Goal: Share content

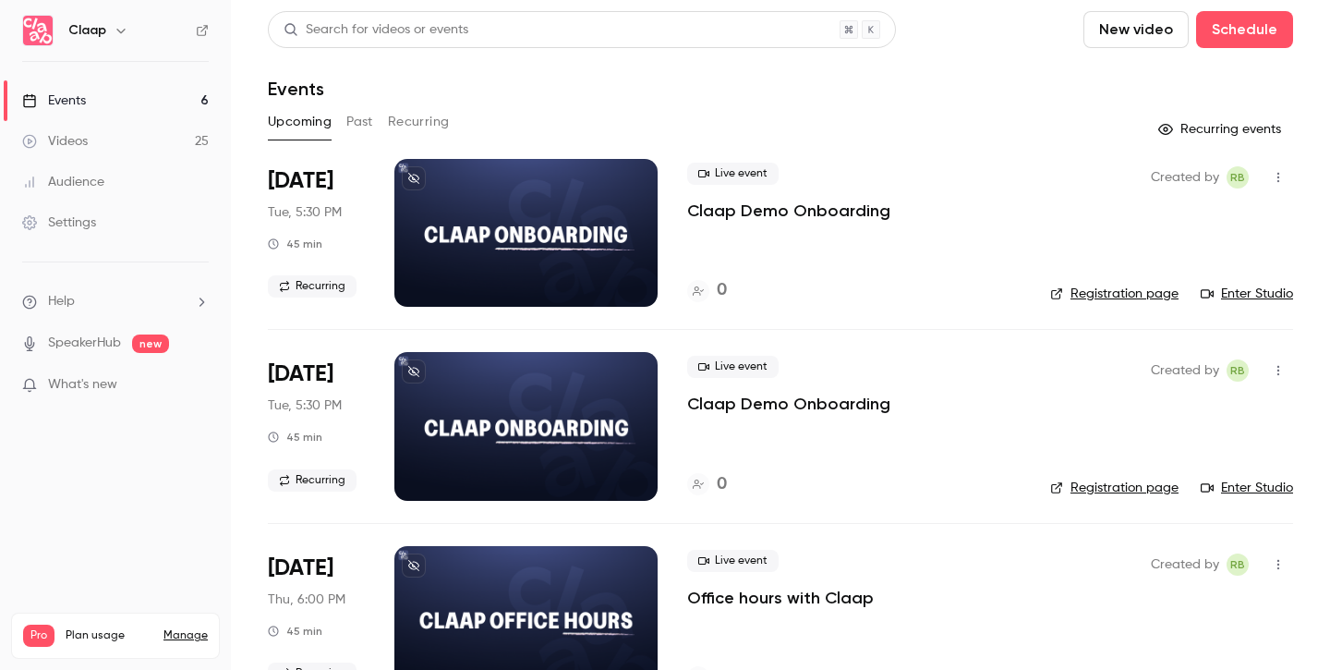
click at [362, 127] on button "Past" at bounding box center [359, 122] width 27 height 30
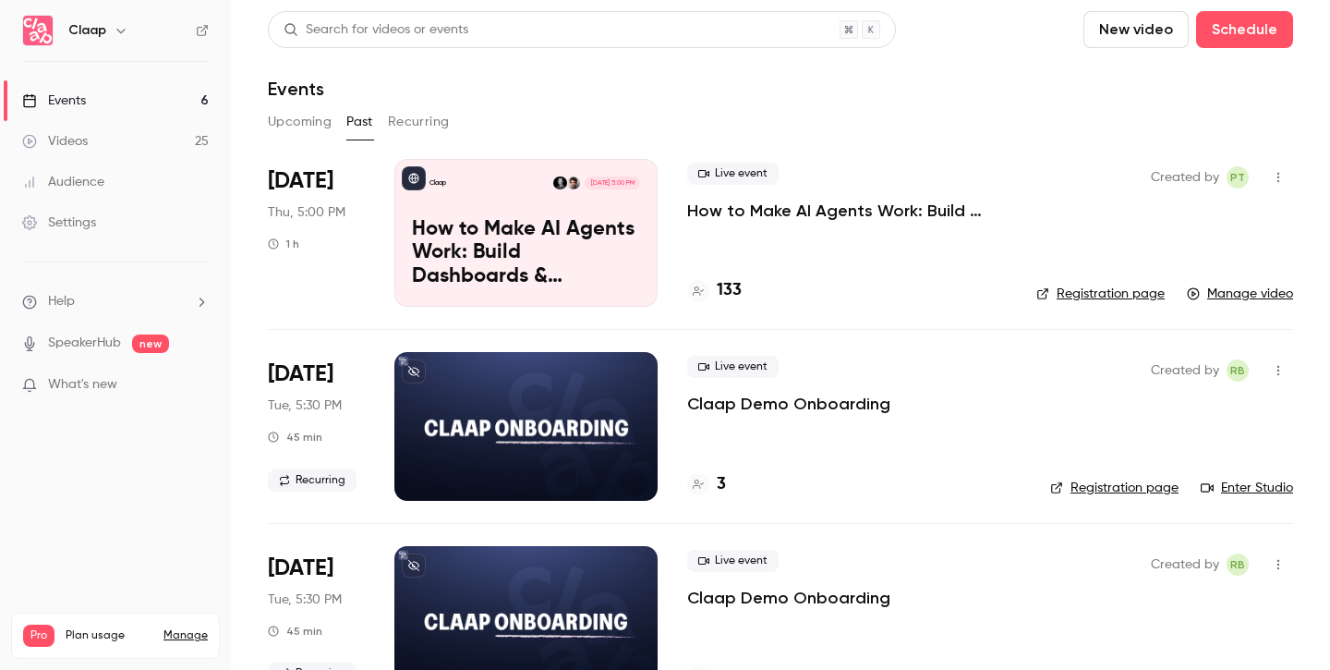
click at [598, 280] on p "How to Make AI Agents Work: Build Dashboards & Automations with Claap MCP" at bounding box center [526, 253] width 228 height 71
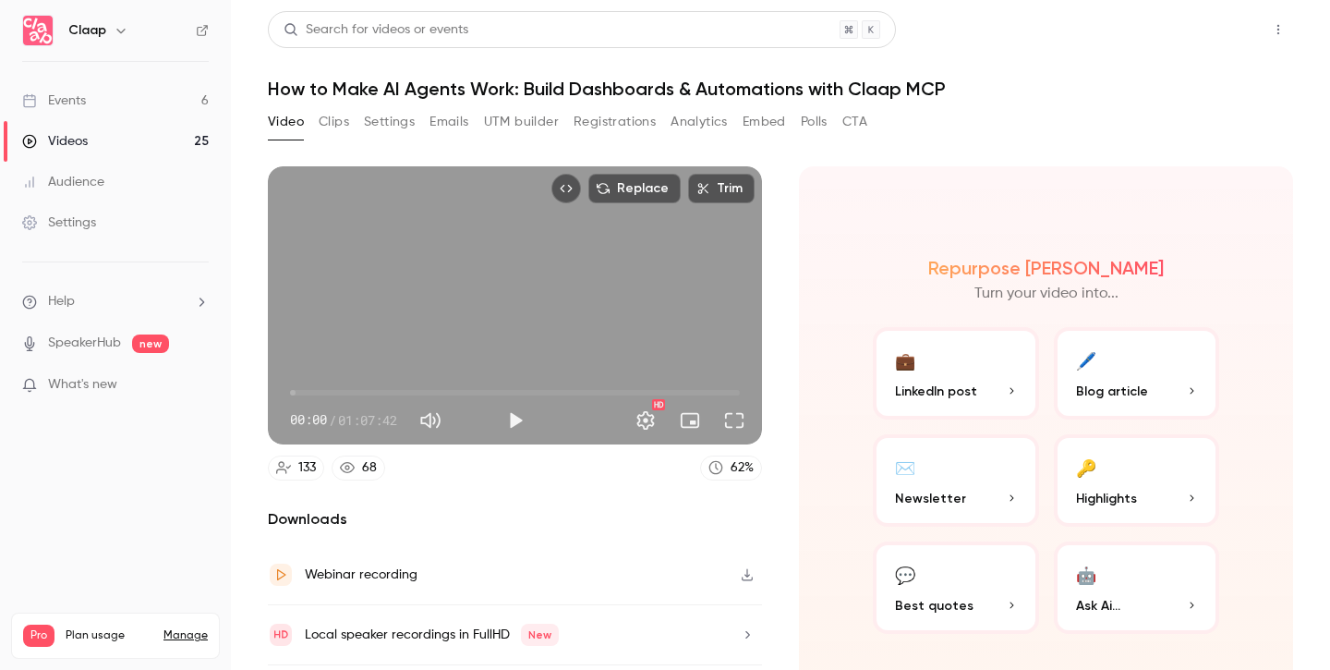
click at [1208, 42] on button "Share" at bounding box center [1212, 29] width 73 height 37
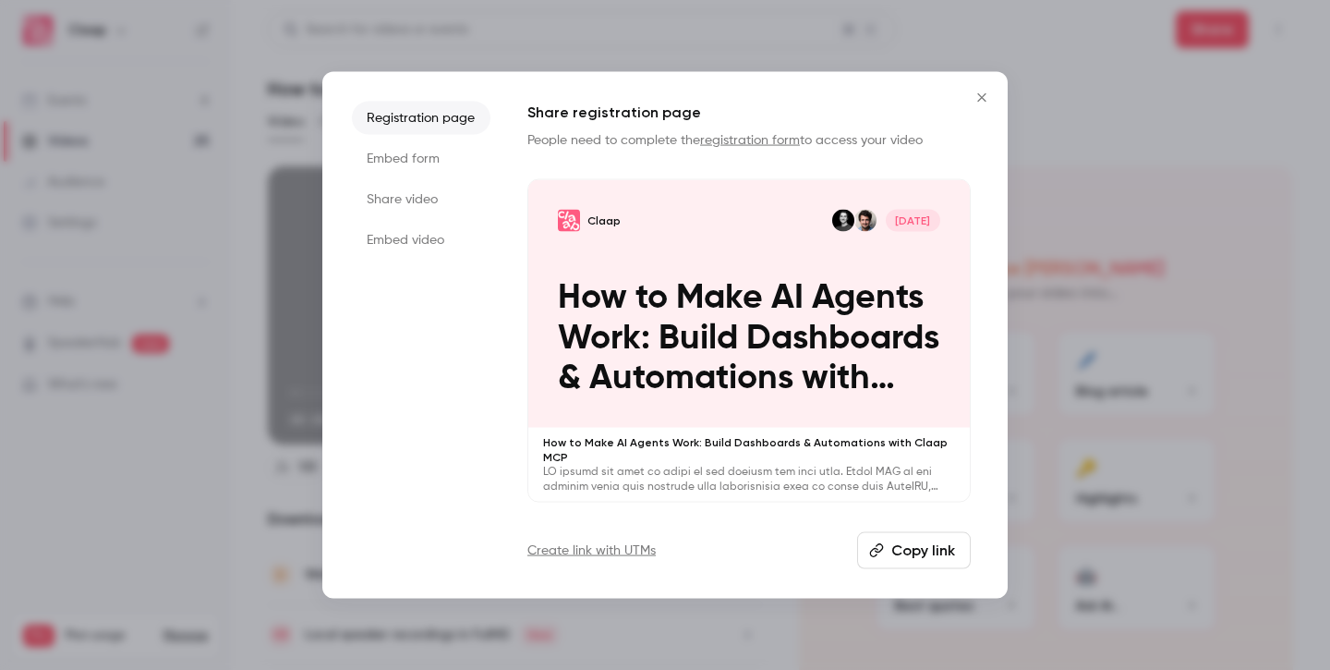
click at [927, 550] on button "Copy link" at bounding box center [914, 550] width 114 height 37
click at [1122, 187] on div at bounding box center [665, 335] width 1330 height 670
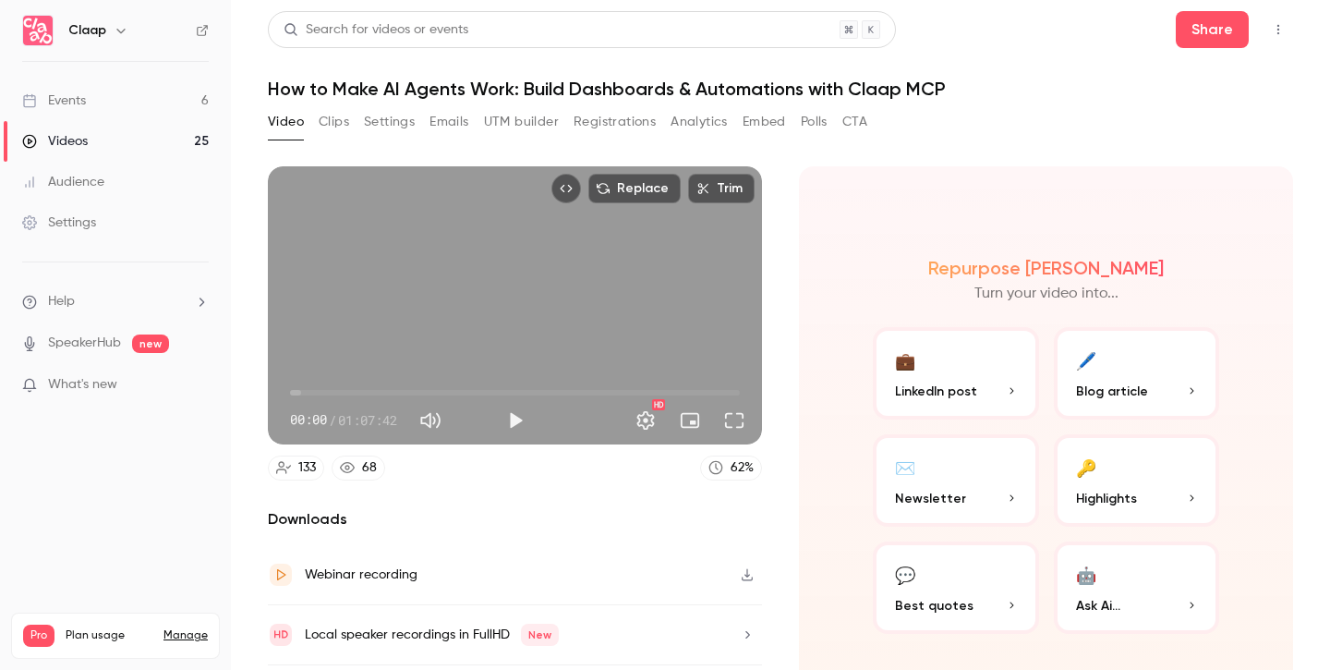
click at [670, 123] on div "Video Clips Settings Emails UTM builder Registrations Analytics Embed Polls CTA" at bounding box center [567, 122] width 599 height 30
click at [684, 122] on button "Analytics" at bounding box center [698, 122] width 57 height 30
